Goal: Information Seeking & Learning: Learn about a topic

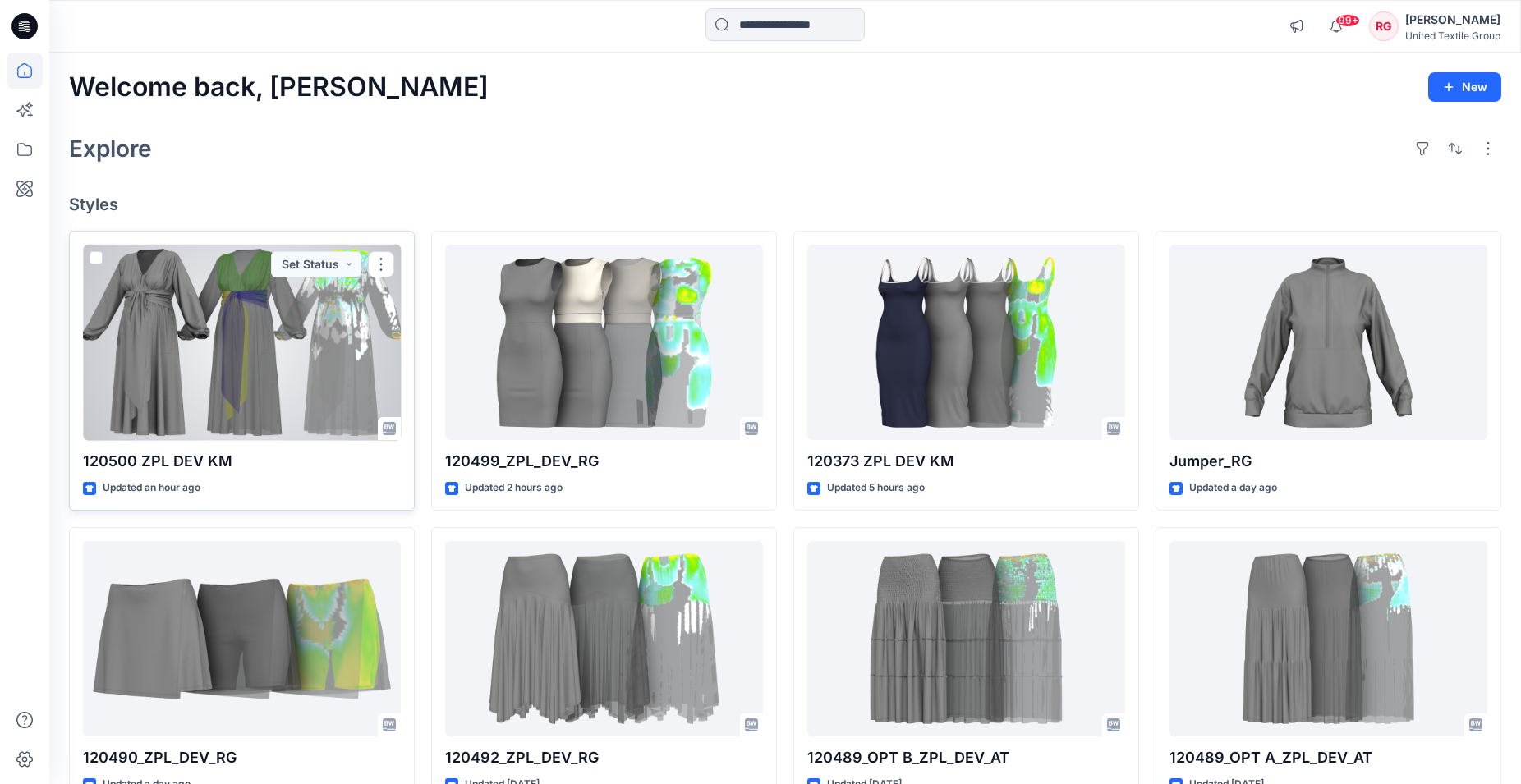
click at [248, 349] on div at bounding box center [242, 342] width 318 height 196
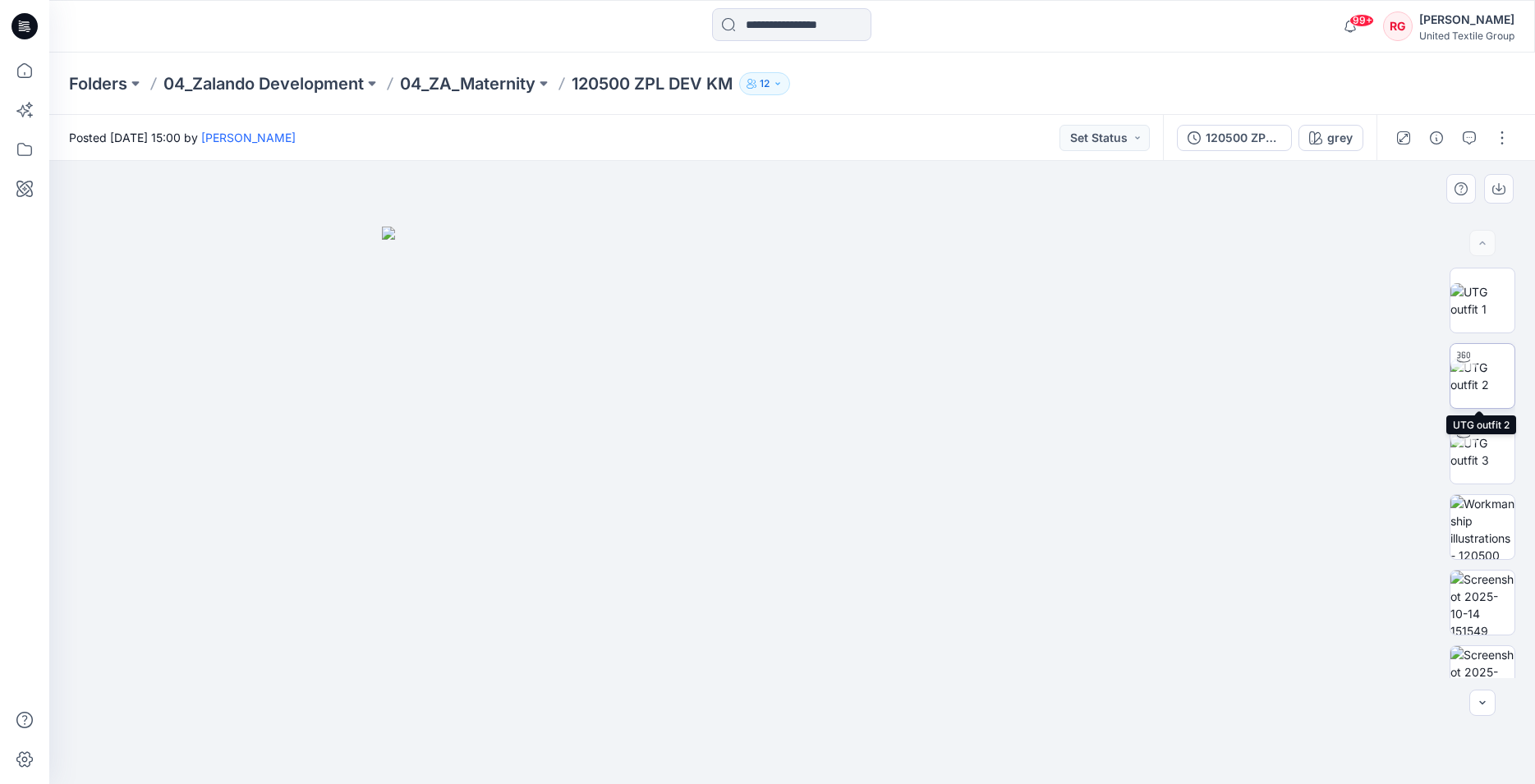
click at [1486, 367] on img at bounding box center [1482, 376] width 64 height 35
drag, startPoint x: 793, startPoint y: 754, endPoint x: 866, endPoint y: 717, distance: 81.8
click at [866, 717] on icon at bounding box center [794, 735] width 497 height 61
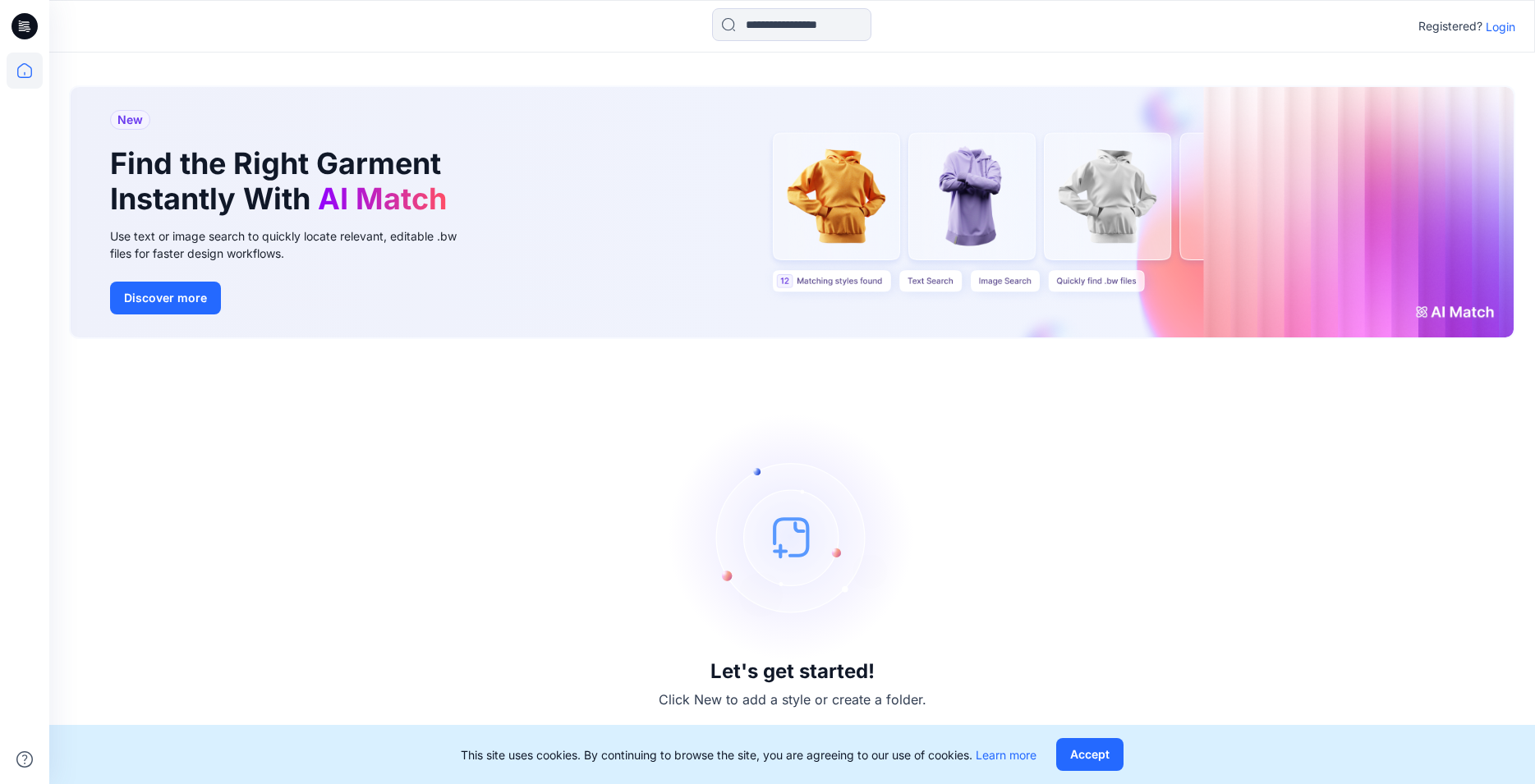
click at [1487, 31] on p "Login" at bounding box center [1500, 26] width 29 height 17
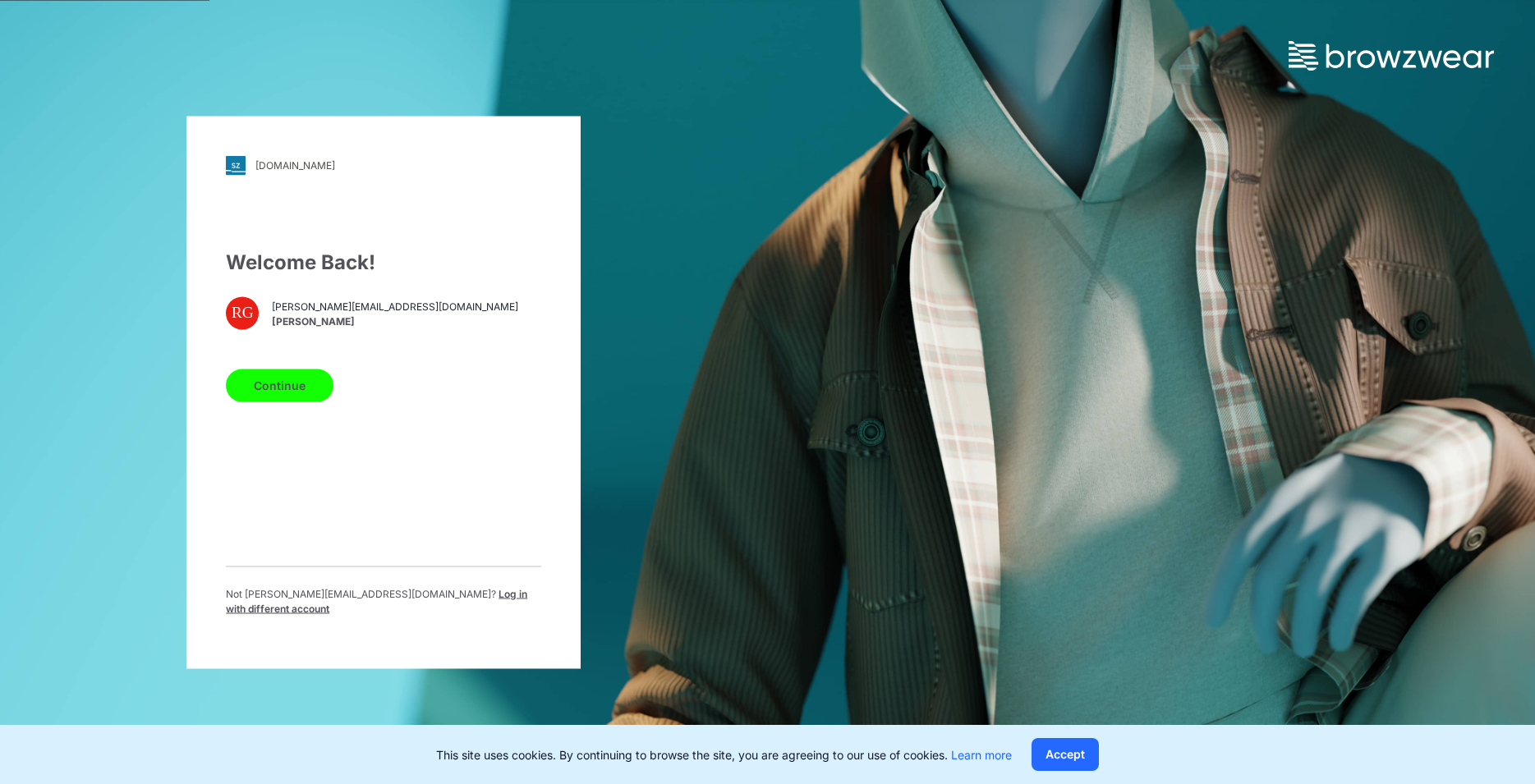
click at [276, 393] on button "Continue" at bounding box center [279, 385] width 108 height 33
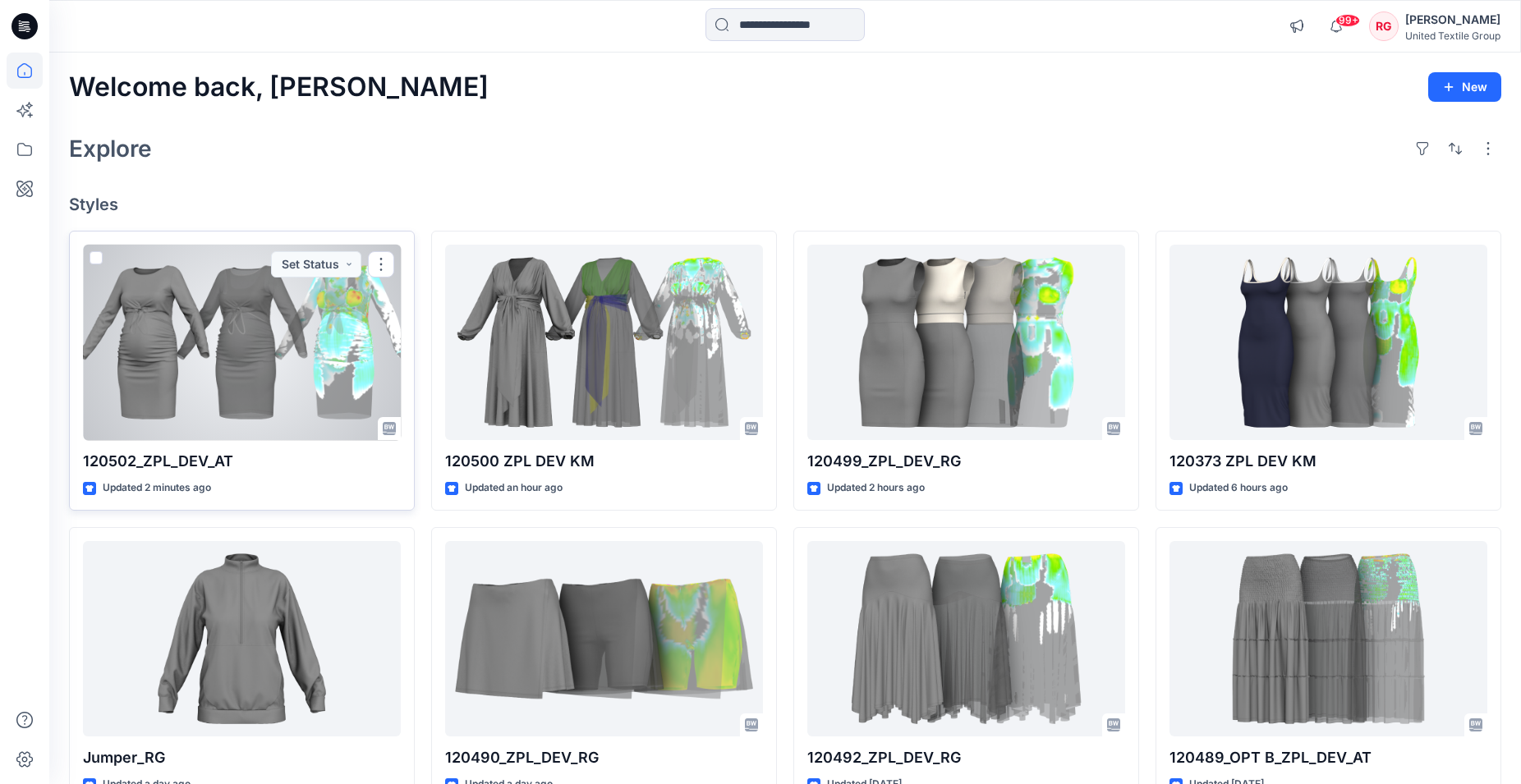
click at [249, 382] on div at bounding box center [242, 342] width 318 height 196
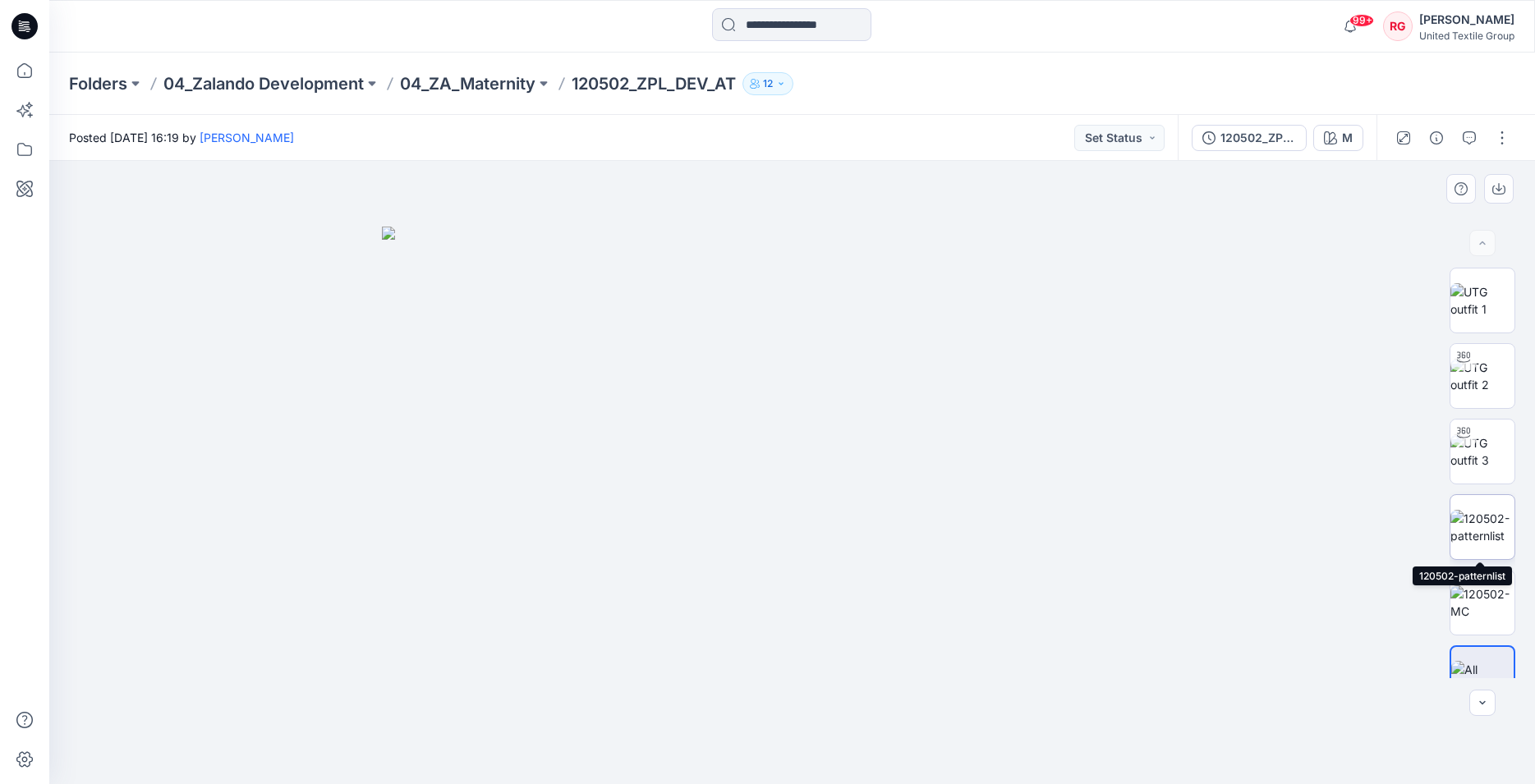
click at [1486, 519] on img at bounding box center [1482, 528] width 64 height 35
click at [1489, 613] on img at bounding box center [1482, 602] width 64 height 35
click at [1484, 519] on img at bounding box center [1482, 528] width 64 height 35
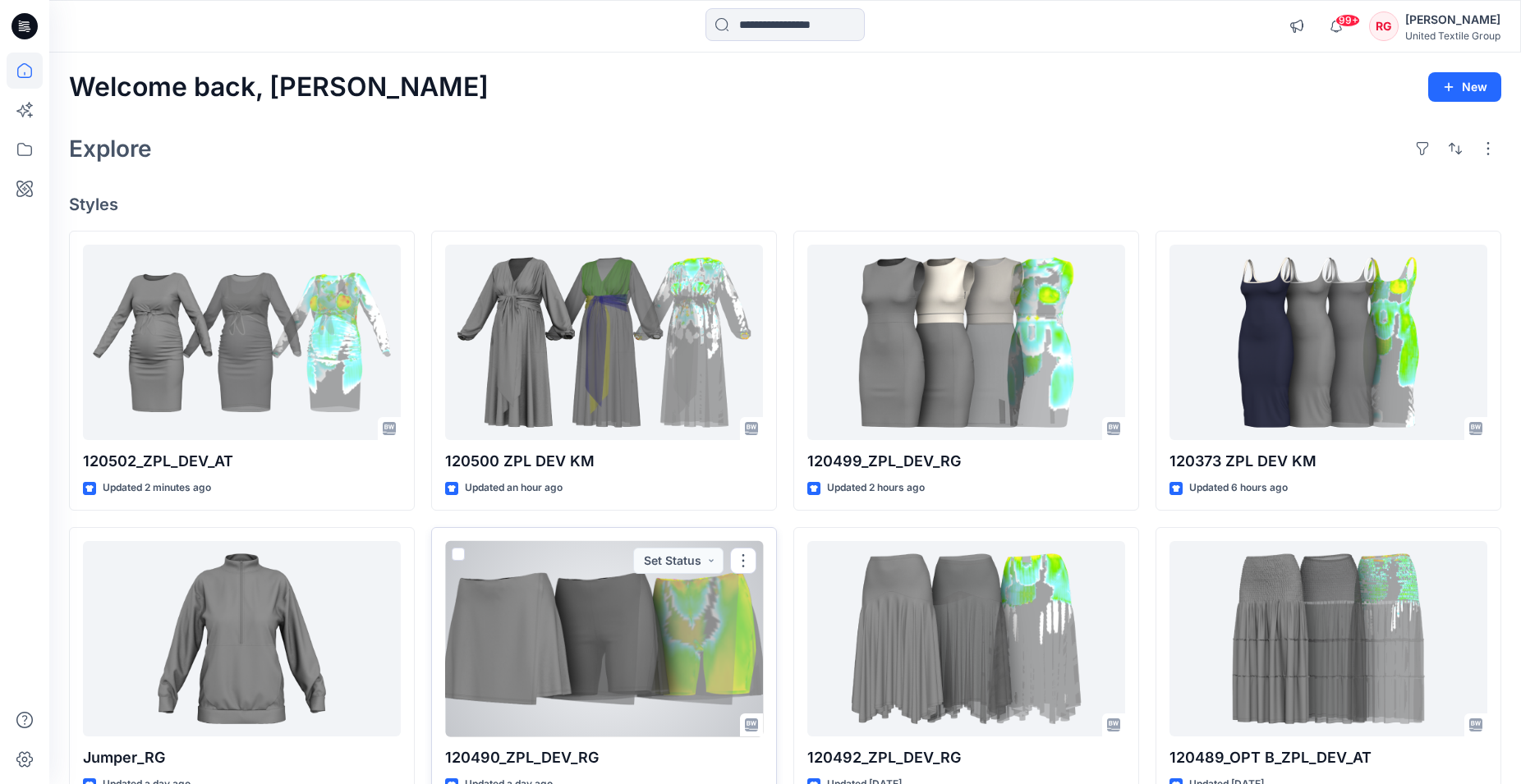
click at [665, 617] on div at bounding box center [604, 639] width 318 height 196
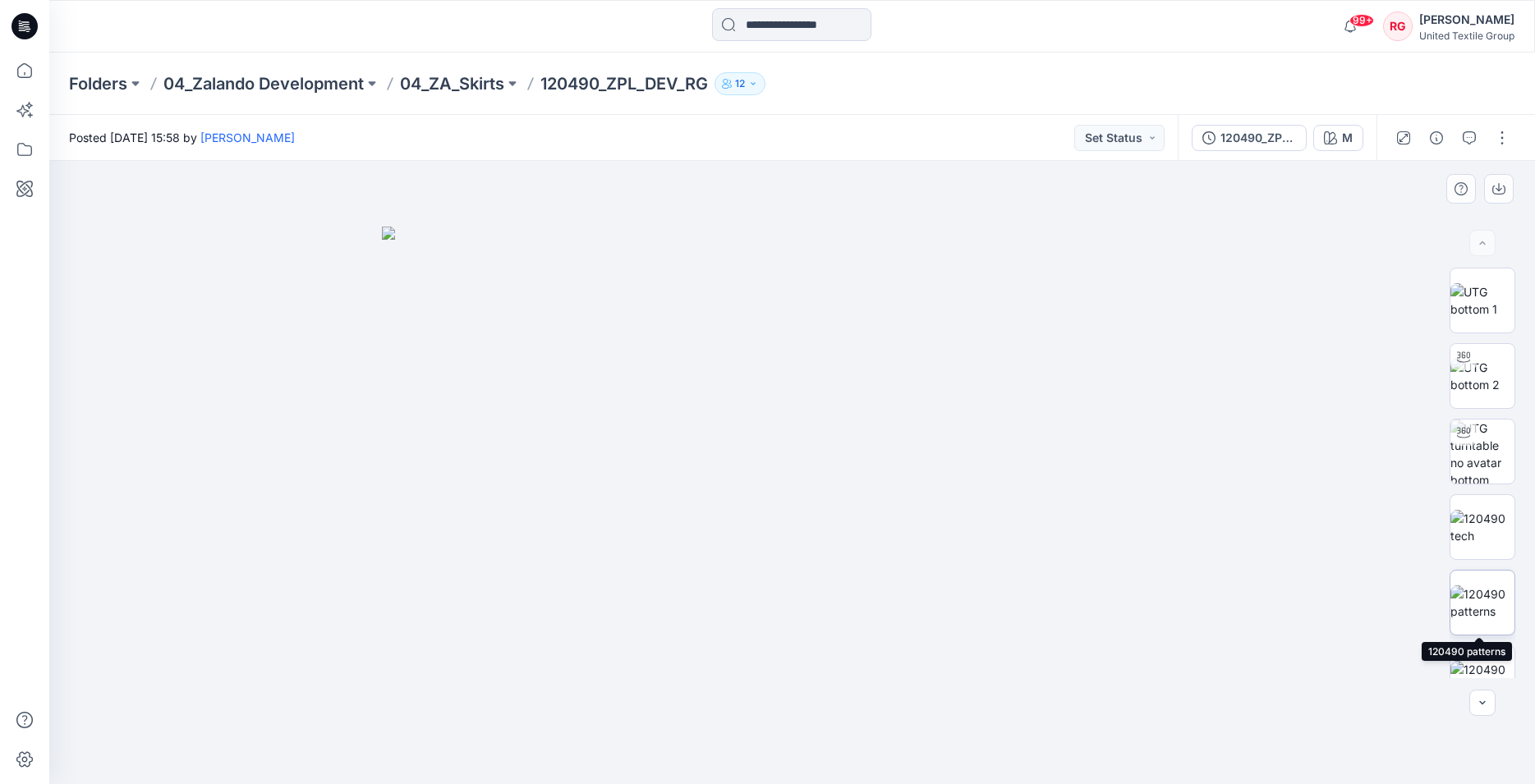
click at [1477, 611] on img at bounding box center [1482, 602] width 64 height 35
click at [1470, 528] on img at bounding box center [1482, 528] width 64 height 35
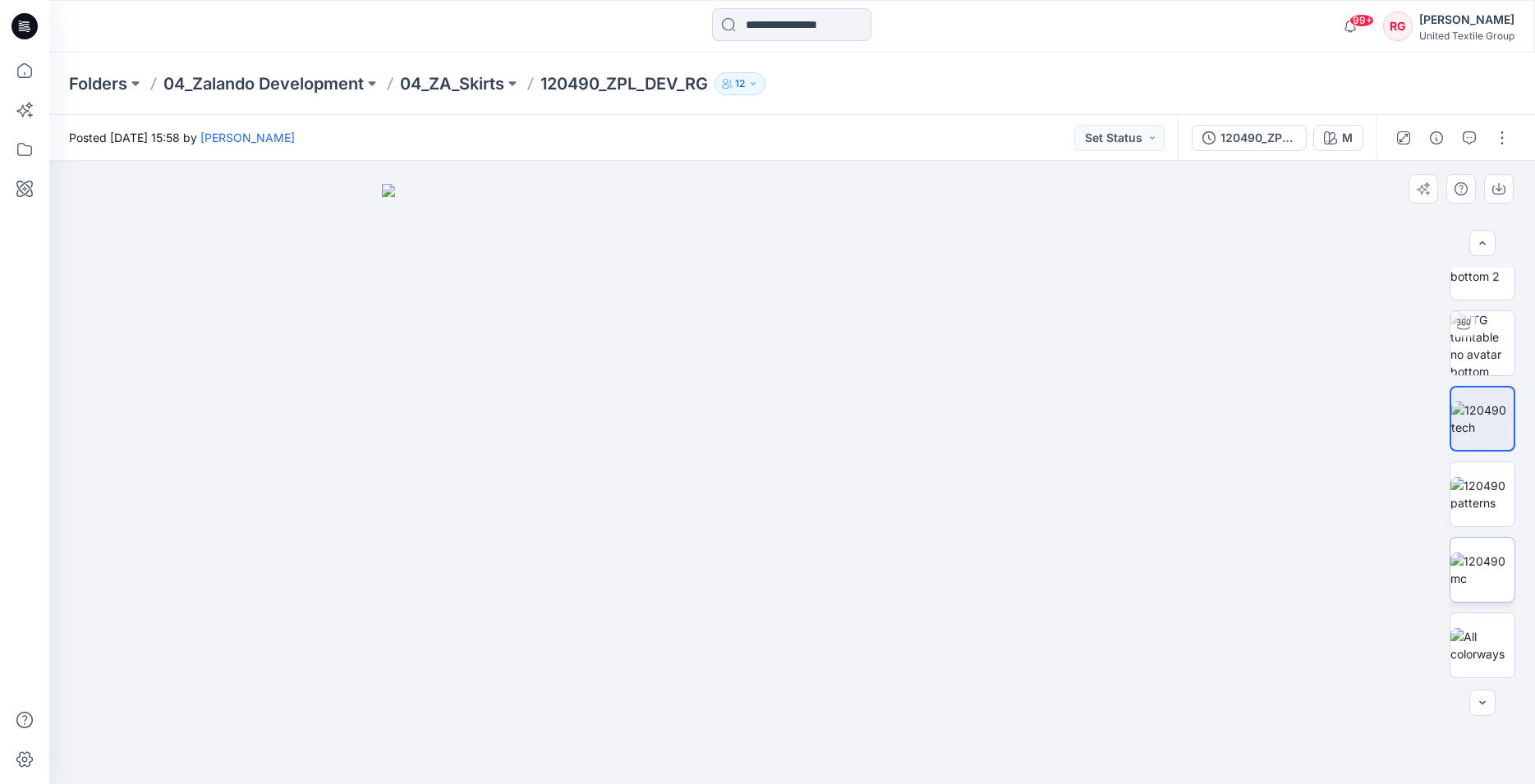
scroll to position [113, 0]
click at [1478, 568] on img at bounding box center [1482, 570] width 64 height 35
